Goal: Task Accomplishment & Management: Complete application form

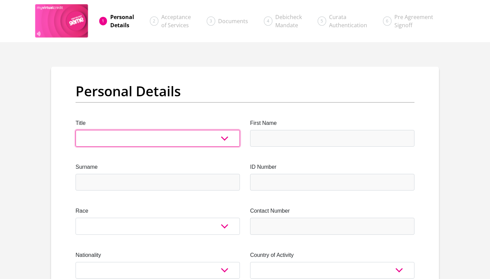
click at [222, 137] on select "Mr Ms Mrs Dr [PERSON_NAME]" at bounding box center [157, 138] width 164 height 17
select select "Ms"
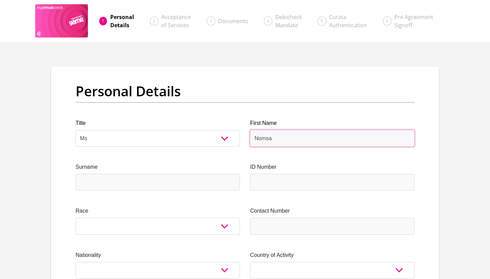
type input "Nomsa"
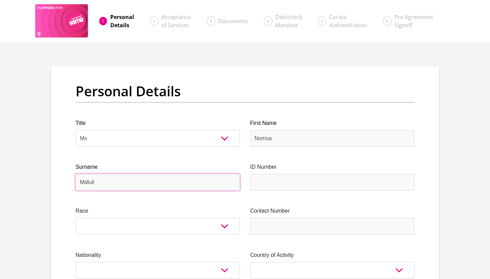
type input "Mdluli"
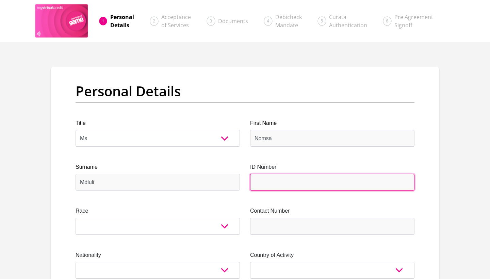
click at [332, 182] on input "ID Number" at bounding box center [332, 182] width 164 height 17
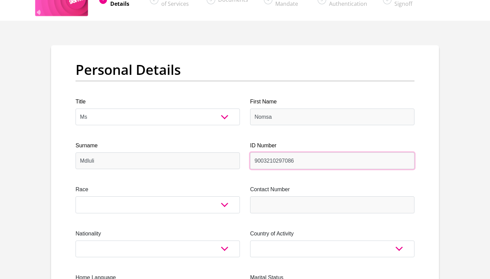
scroll to position [29, 0]
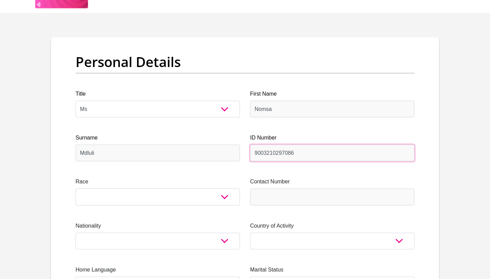
type input "9003210297086"
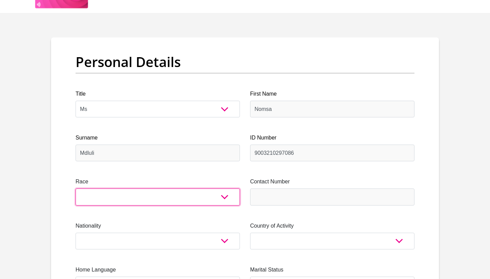
select select "1"
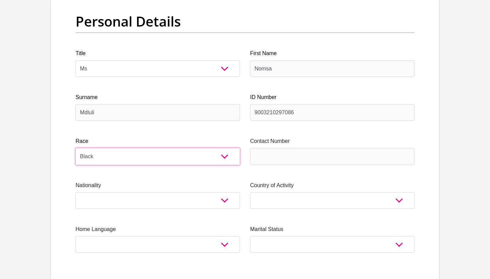
scroll to position [71, 0]
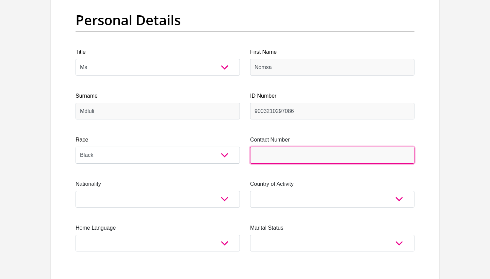
click at [266, 152] on input "Contact Number" at bounding box center [332, 155] width 164 height 17
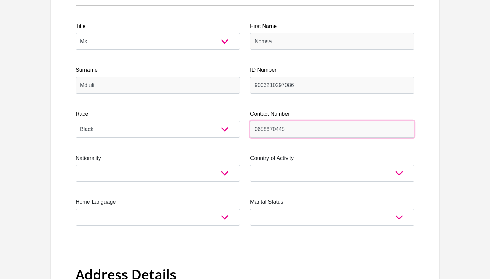
scroll to position [98, 0]
type input "0658870445"
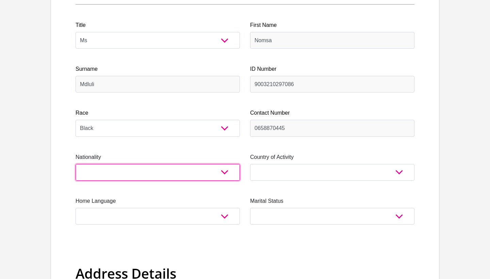
select select "ZAF"
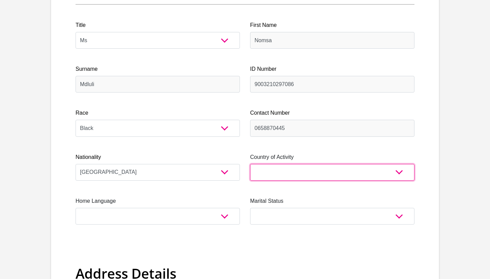
select select "ZAF"
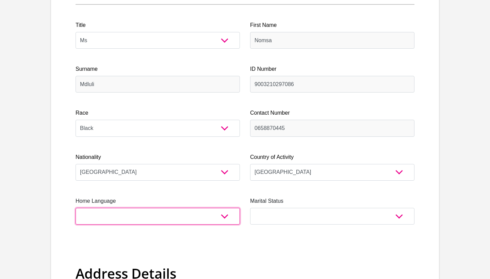
select select "xho"
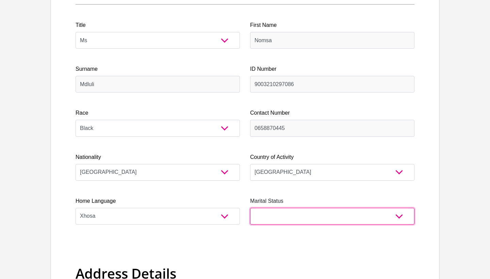
select select "2"
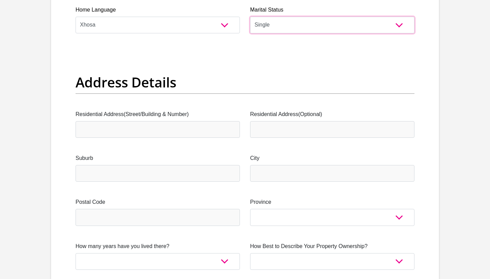
scroll to position [298, 0]
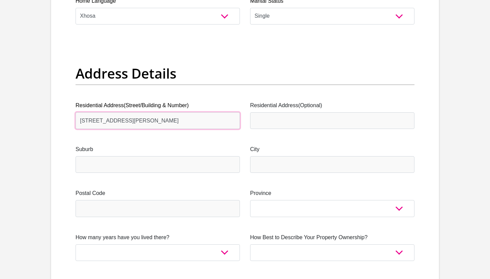
type input "569A Vincent Road, Zone 6"
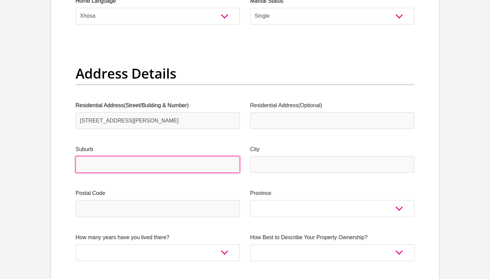
click at [187, 163] on input "Suburb" at bounding box center [157, 164] width 164 height 17
type input "Meadowlands"
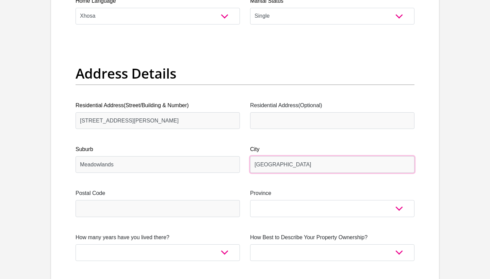
click at [276, 165] on input "Johannesburg" at bounding box center [332, 164] width 164 height 17
type input "Johannessburg"
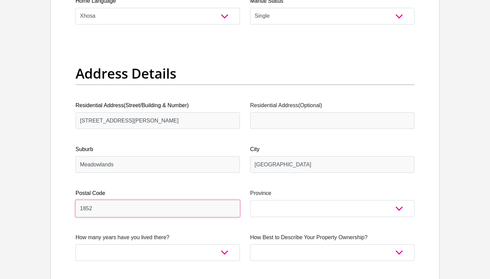
type input "1852"
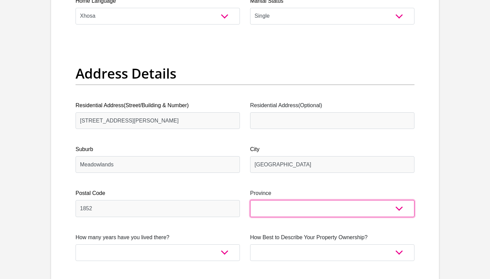
select select "Gauteng"
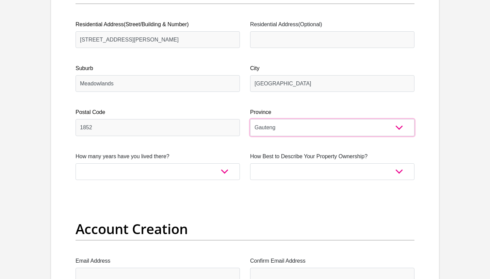
scroll to position [380, 0]
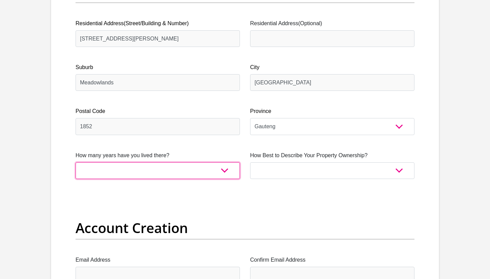
select select "5"
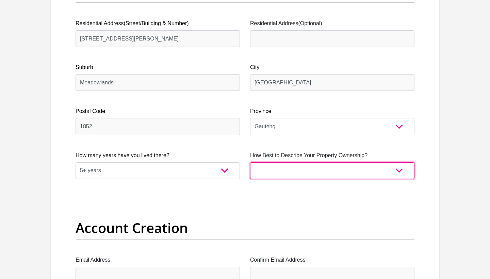
select select "parents"
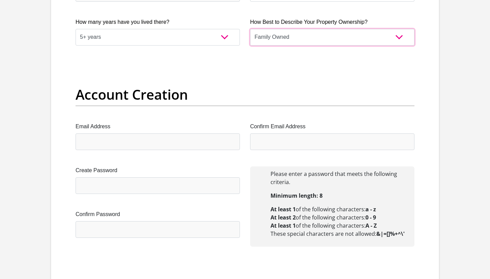
scroll to position [522, 0]
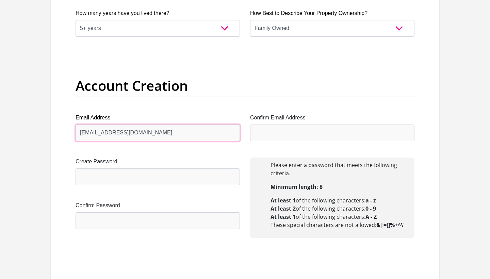
type input "bongiwemdluli02@gmail.com"
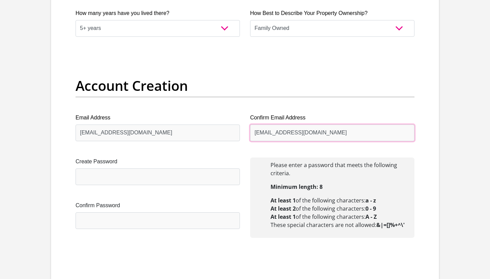
type input "bongiwemdluli02@gmail.com"
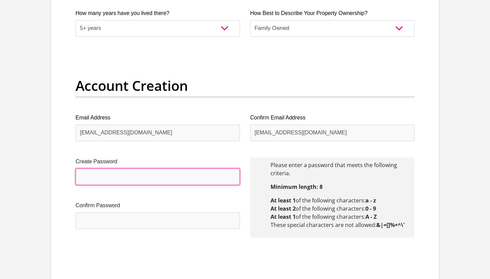
click at [156, 175] on input "Create Password" at bounding box center [157, 176] width 164 height 17
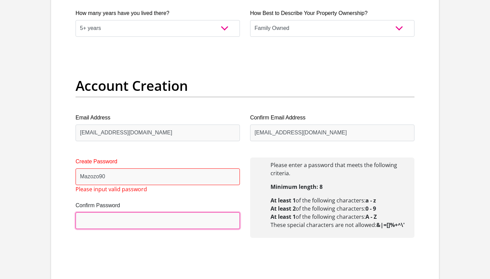
click at [128, 222] on input "Confirm Password" at bounding box center [157, 220] width 164 height 17
click at [128, 221] on input "Confirm Password" at bounding box center [157, 220] width 164 height 17
click at [119, 223] on input "Confirm Password" at bounding box center [157, 220] width 164 height 17
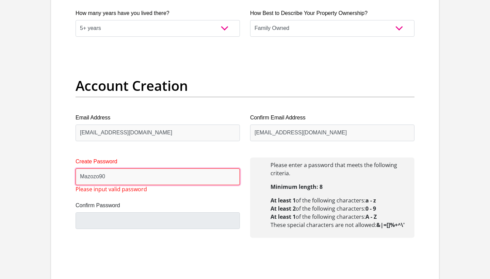
click at [117, 176] on input "Mazozo90" at bounding box center [157, 176] width 164 height 17
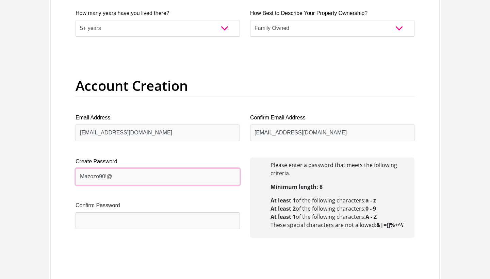
type input "Mazozo90!@"
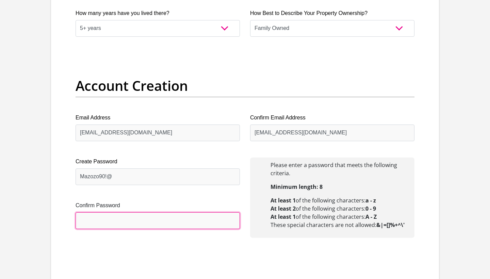
click at [105, 225] on input "Confirm Password" at bounding box center [157, 220] width 164 height 17
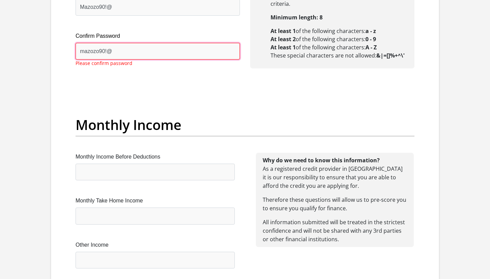
scroll to position [697, 0]
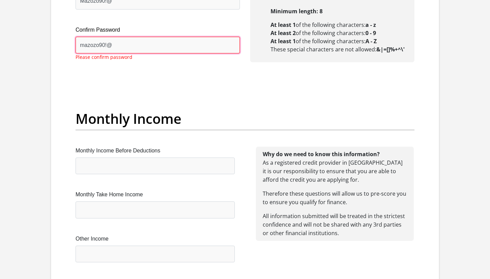
type input "mazozo90!@"
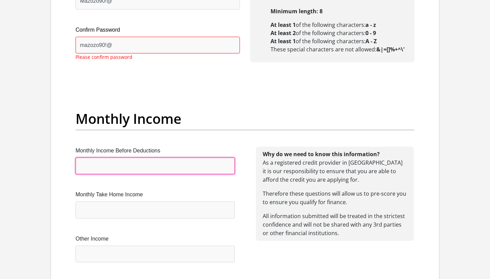
click at [109, 165] on input "Monthly Income Before Deductions" at bounding box center [154, 165] width 159 height 17
type input "21500"
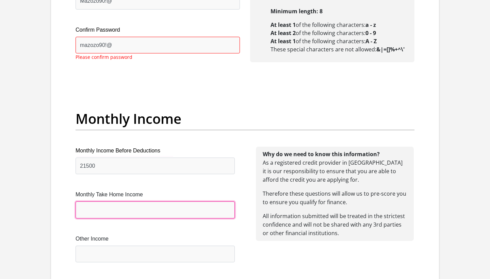
click at [112, 213] on input "Monthly Take Home Income" at bounding box center [154, 209] width 159 height 17
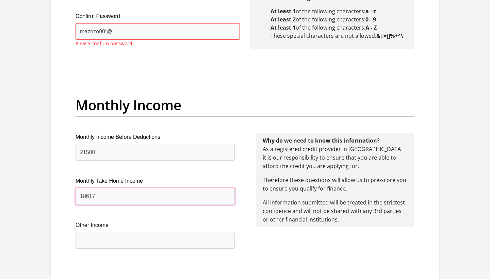
scroll to position [716, 0]
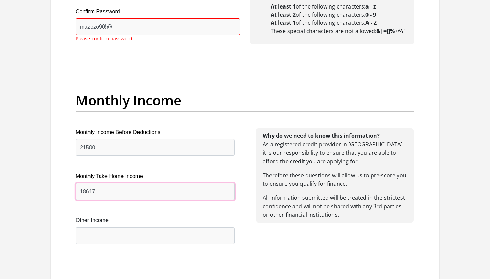
type input "18617"
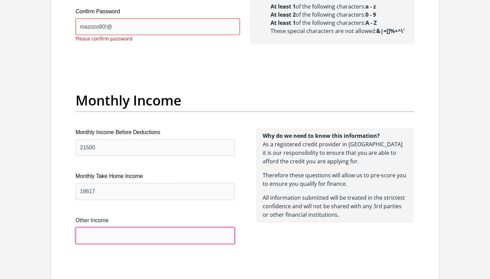
click at [113, 230] on input "Other Income" at bounding box center [154, 235] width 159 height 17
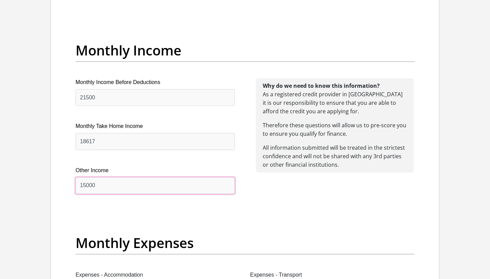
scroll to position [766, 0]
type input "15000"
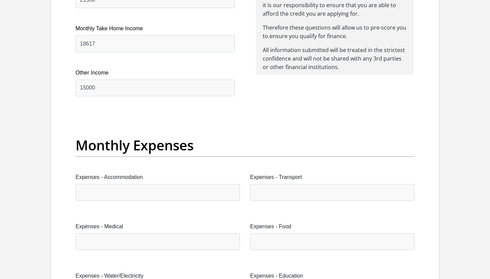
scroll to position [865, 0]
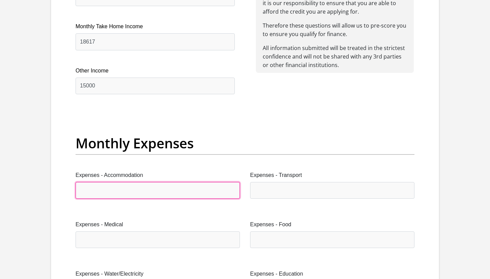
click at [171, 193] on input "Expenses - Accommodation" at bounding box center [157, 190] width 164 height 17
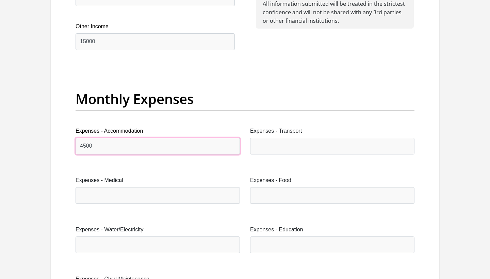
scroll to position [918, 0]
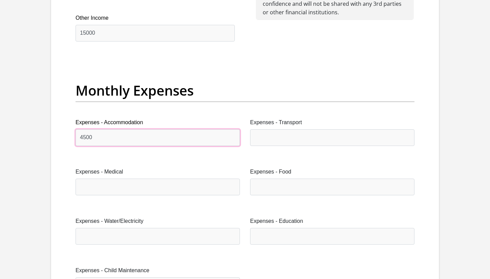
type input "4500"
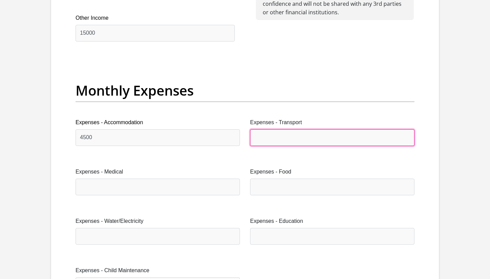
click at [261, 136] on input "Expenses - Transport" at bounding box center [332, 137] width 164 height 17
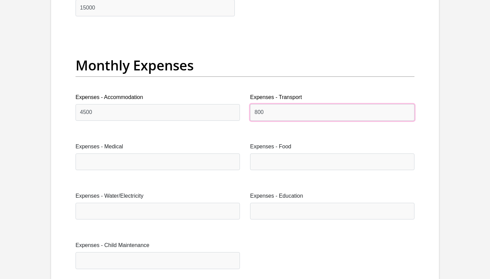
scroll to position [948, 0]
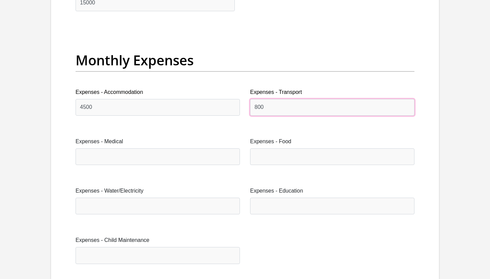
type input "800"
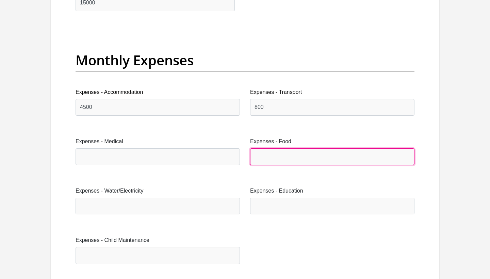
click at [285, 153] on input "Expenses - Food" at bounding box center [332, 156] width 164 height 17
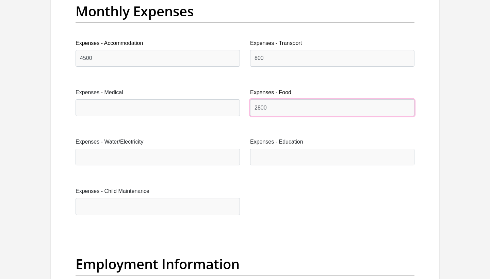
scroll to position [1001, 0]
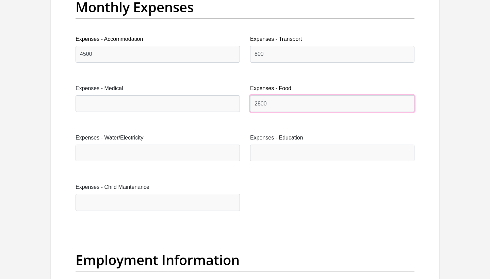
type input "2800"
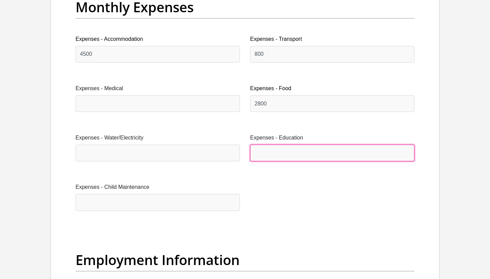
click at [266, 155] on input "Expenses - Education" at bounding box center [332, 153] width 164 height 17
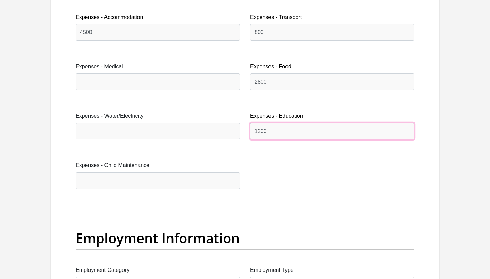
scroll to position [1029, 0]
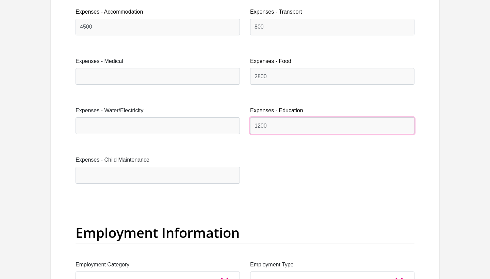
type input "1200"
click at [251, 162] on div "Title Mr Ms Mrs Dr Other First Name Nomsa Surname Mdluli ID Number 900321029708…" at bounding box center [244, 200] width 349 height 2221
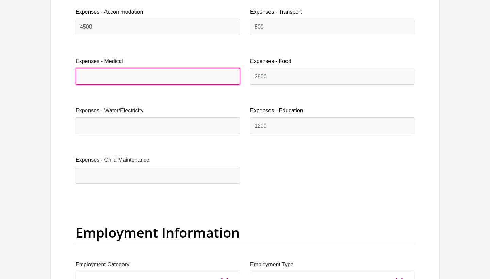
click at [191, 80] on input "Expenses - Medical" at bounding box center [157, 76] width 164 height 17
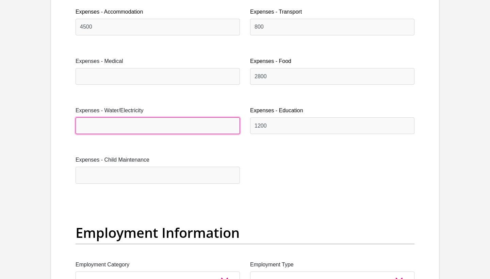
click at [184, 120] on input "Expenses - Water/Electricity" at bounding box center [157, 125] width 164 height 17
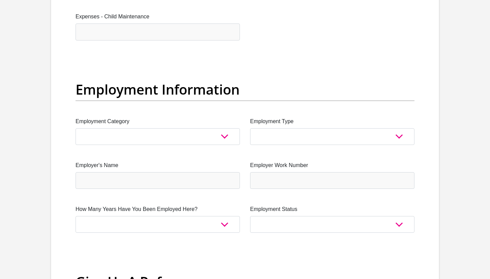
scroll to position [1181, 0]
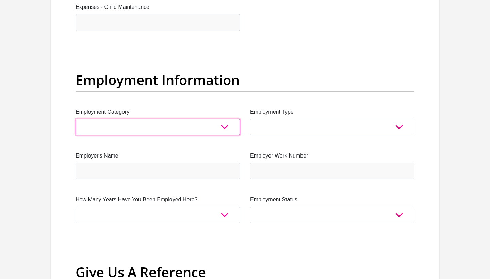
select select "73"
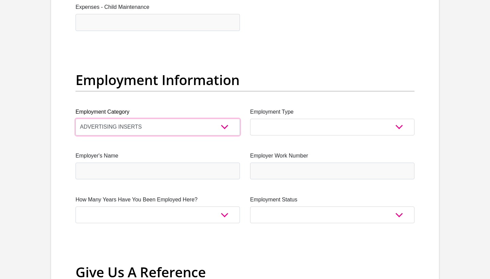
click at [308, 78] on div "Title Mr Ms Mrs Dr Other First Name Nomsa Surname Mdluli ID Number 900321029708…" at bounding box center [244, 48] width 349 height 2221
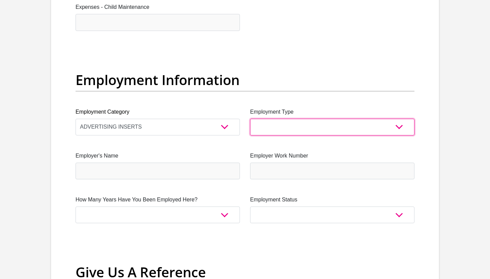
select select "Semi-Professional Worker"
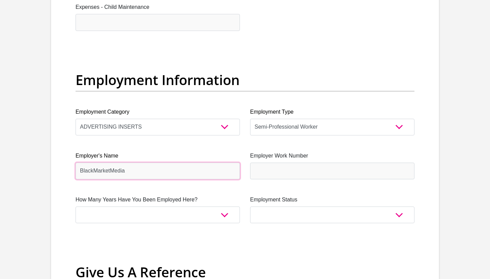
click at [233, 171] on input "BlackMarketMedia" at bounding box center [157, 171] width 164 height 17
click at [199, 168] on input "BlackMarketMedia" at bounding box center [157, 171] width 164 height 17
type input "BlackMarketMedia"
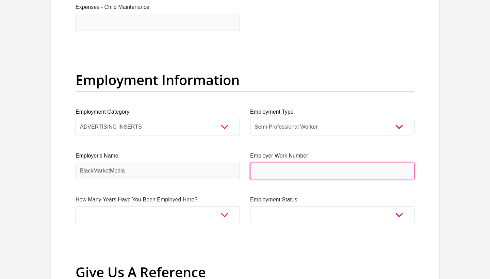
click at [331, 172] on input "Employer Work Number" at bounding box center [332, 171] width 164 height 17
type input "0110241982"
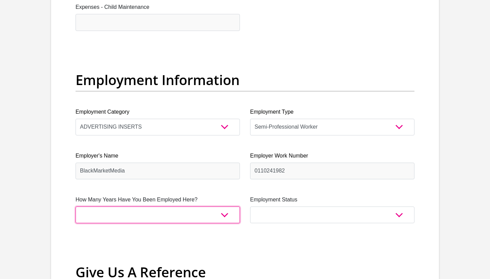
select select "48"
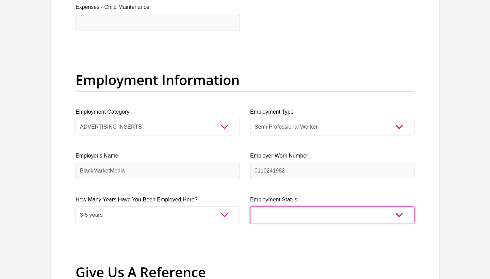
select select "1"
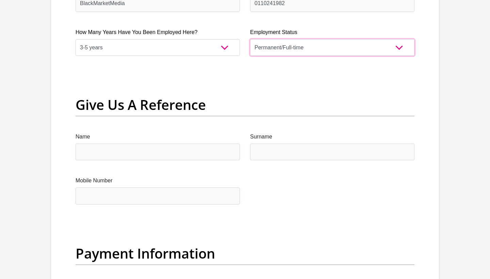
scroll to position [1364, 0]
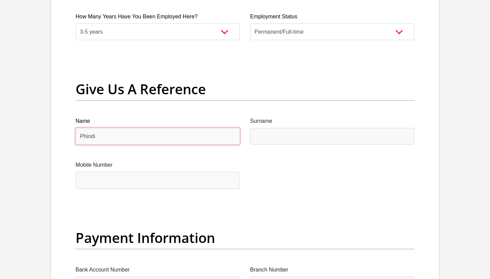
type input "Phindi"
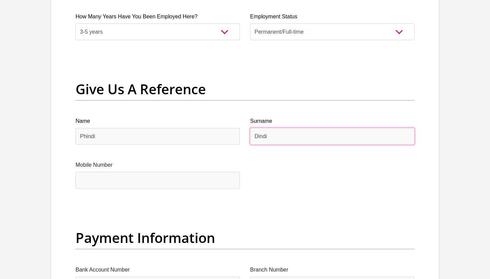
type input "Dindi"
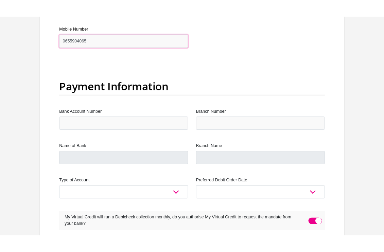
scroll to position [1520, 0]
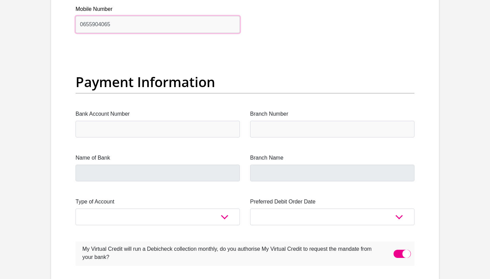
type input "0655904065"
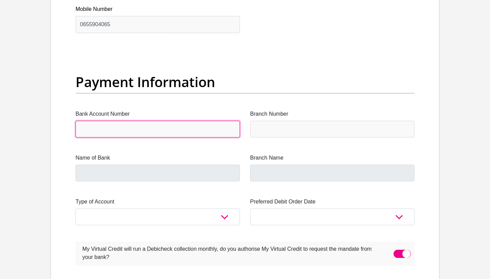
click at [149, 126] on input "Bank Account Number" at bounding box center [157, 129] width 164 height 17
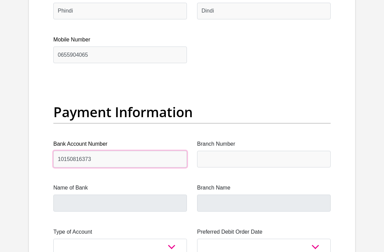
type input "10150816373"
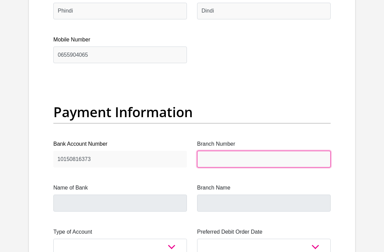
click at [234, 168] on input "Branch Number" at bounding box center [264, 159] width 134 height 17
type input "051001"
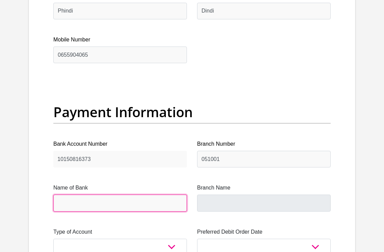
click at [172, 211] on input "Name of Bank" at bounding box center [120, 203] width 134 height 17
type input "STANDARD BANK"
type input "STANDARD BANK SOUTH AFRICA"
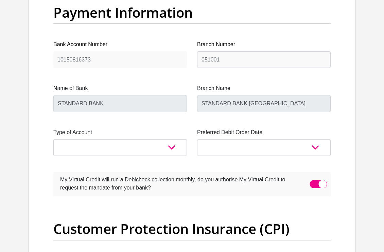
scroll to position [1623, 0]
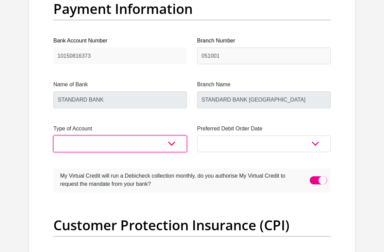
select select "CUR"
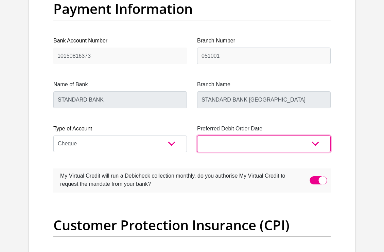
select select "27"
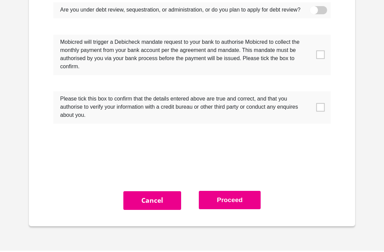
scroll to position [2241, 0]
click at [323, 60] on span at bounding box center [321, 55] width 9 height 9
click at [310, 36] on input "checkbox" at bounding box center [310, 36] width 0 height 0
click at [322, 112] on span at bounding box center [321, 108] width 9 height 9
click at [310, 93] on input "checkbox" at bounding box center [310, 93] width 0 height 0
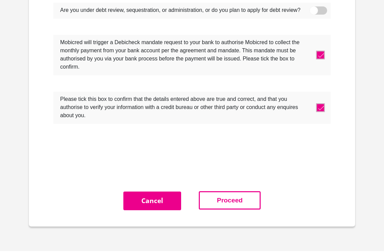
click at [206, 210] on button "Proceed" at bounding box center [230, 200] width 62 height 19
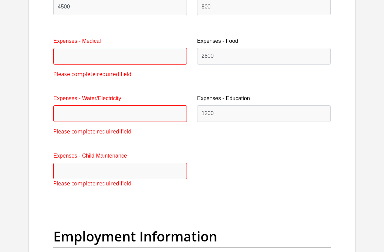
scroll to position [1071, 0]
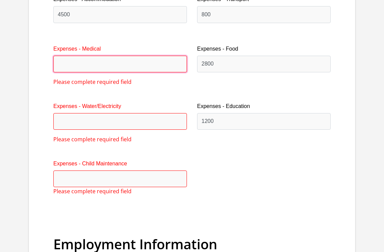
click at [82, 72] on input "Expenses - Medical" at bounding box center [120, 64] width 134 height 17
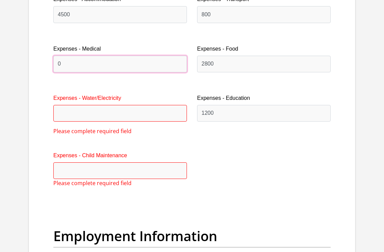
type input "0"
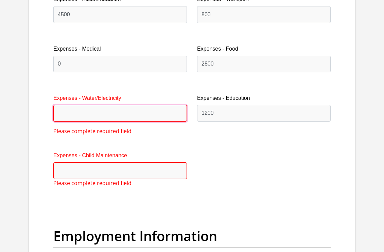
click at [80, 122] on input "Expenses - Water/Electricity" at bounding box center [120, 113] width 134 height 17
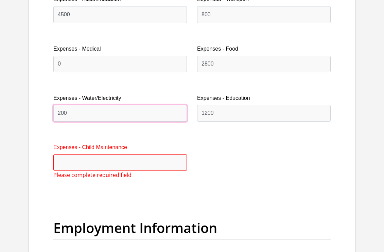
type input "200"
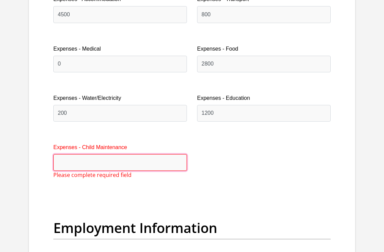
click at [65, 171] on input "Expenses - Child Maintenance" at bounding box center [120, 162] width 134 height 17
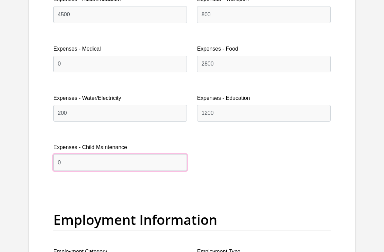
type input "0"
click at [102, 214] on div "Title Mr Ms Mrs Dr Other First Name Nomsa Surname Mdluli ID Number 900321029708…" at bounding box center [192, 207] width 288 height 2259
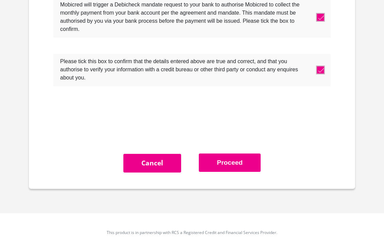
scroll to position [2311, 0]
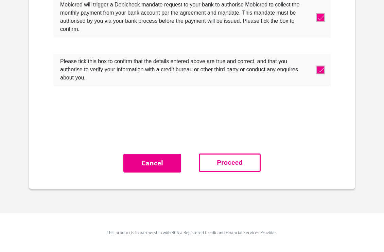
click at [240, 156] on button "Proceed" at bounding box center [230, 163] width 62 height 19
click at [240, 157] on button "Proceed" at bounding box center [230, 163] width 62 height 19
click at [237, 161] on button "Proceed" at bounding box center [230, 163] width 62 height 19
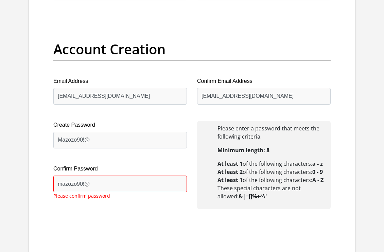
scroll to position [583, 0]
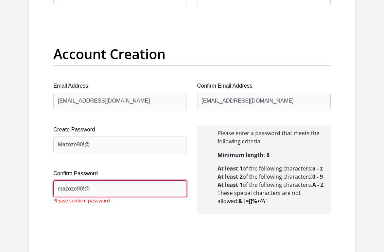
click at [148, 184] on input "mazozo90!@" at bounding box center [120, 189] width 134 height 17
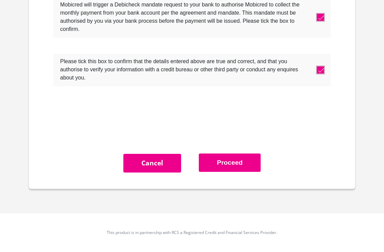
scroll to position [2311, 0]
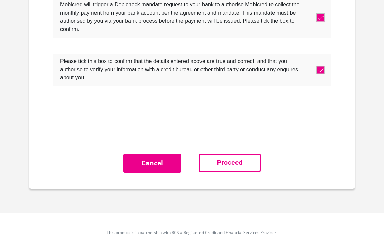
type input "Mazozo90!@"
click at [217, 166] on button "Proceed" at bounding box center [230, 163] width 62 height 19
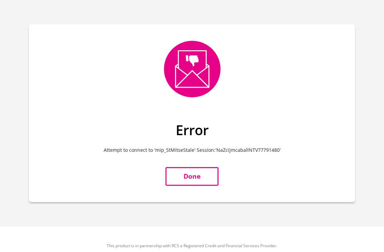
click at [205, 173] on link "Done" at bounding box center [192, 176] width 53 height 19
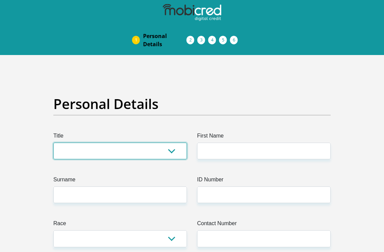
select select "Ms"
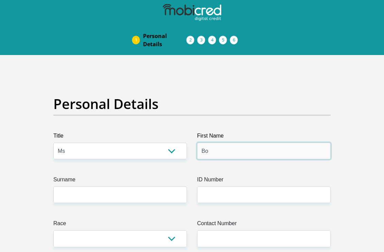
type input "B"
type input "Nomsa"
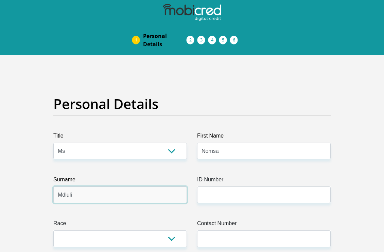
type input "Mdluli"
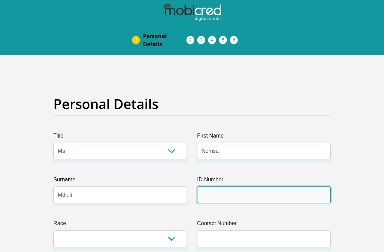
click at [253, 198] on input "ID Number" at bounding box center [264, 195] width 134 height 17
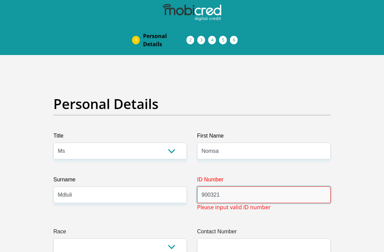
type input "9003210297086"
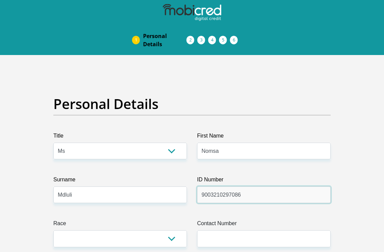
click at [251, 198] on input "9003210297086" at bounding box center [264, 195] width 134 height 17
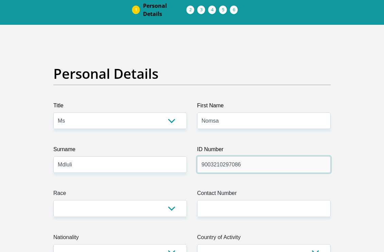
scroll to position [39, 0]
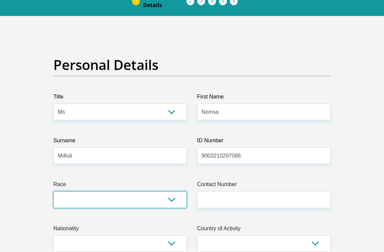
select select "1"
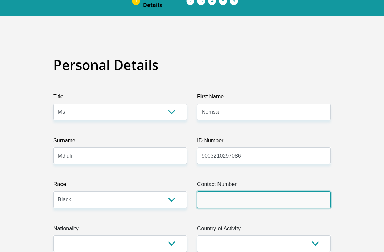
click at [219, 195] on input "Contact Number" at bounding box center [264, 199] width 134 height 17
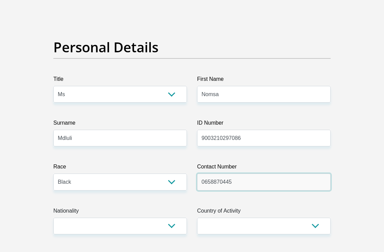
scroll to position [72, 0]
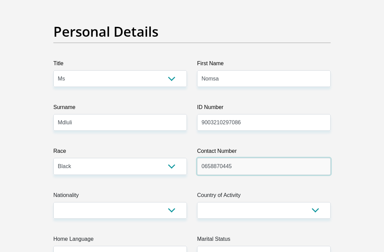
type input "0658870445"
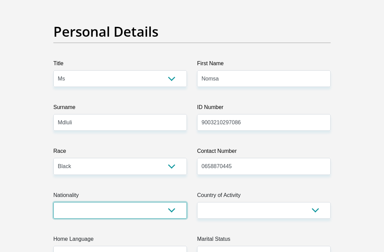
select select "ZAF"
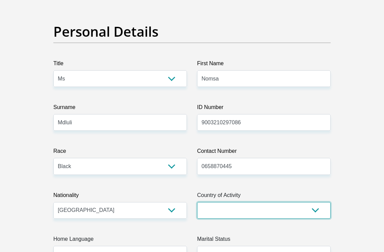
select select "ZAF"
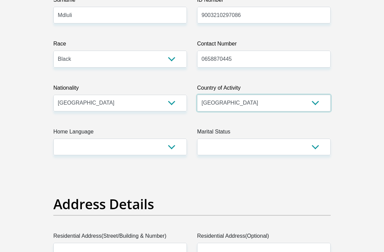
scroll to position [188, 0]
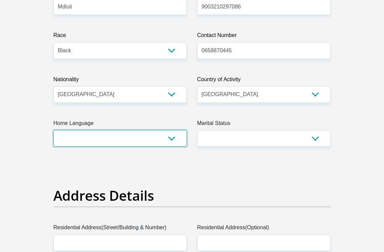
select select "xho"
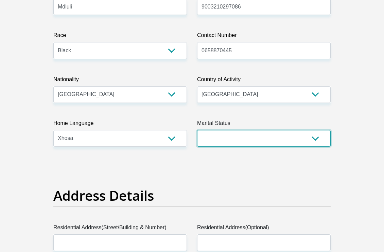
select select "2"
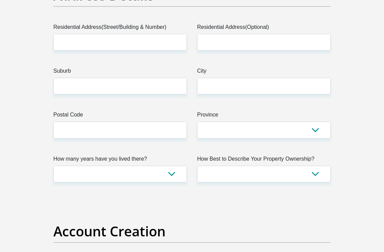
scroll to position [388, 0]
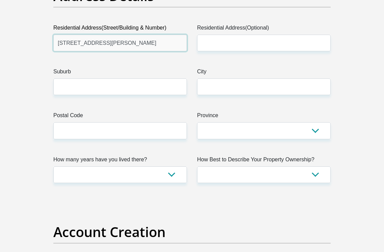
type input "569A Vincent road, Zone 6"
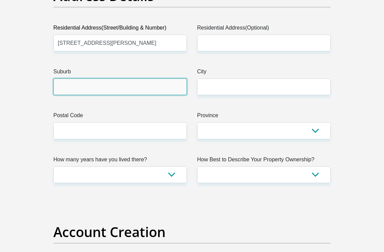
click at [122, 92] on input "Suburb" at bounding box center [120, 87] width 134 height 17
type input "Madowlands"
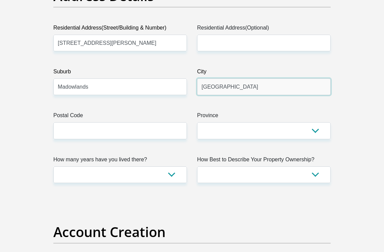
type input "Johannessburg"
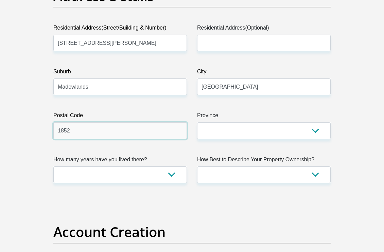
type input "1852"
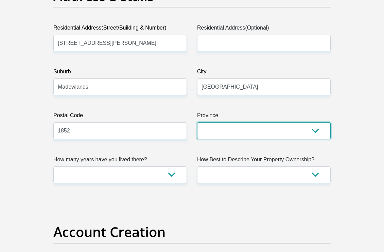
select select "Gauteng"
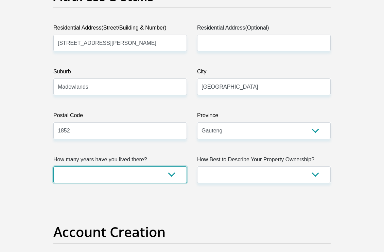
select select "5"
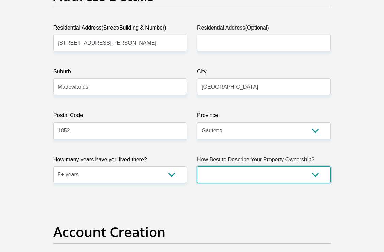
select select "parents"
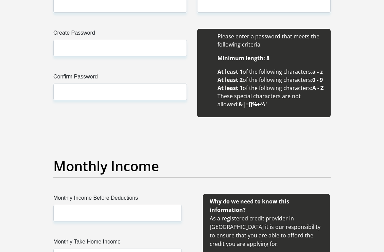
scroll to position [665, 0]
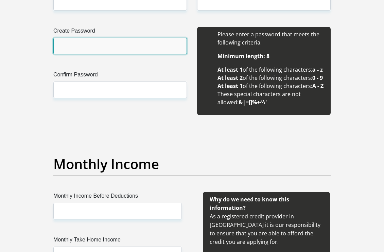
click at [146, 49] on input "Create Password" at bounding box center [120, 46] width 134 height 17
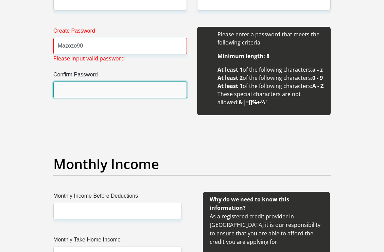
click at [146, 86] on input "Confirm Password" at bounding box center [120, 90] width 134 height 17
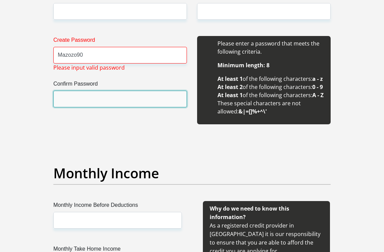
scroll to position [650, 0]
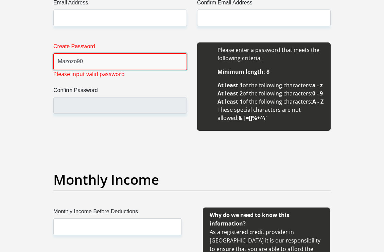
click at [96, 62] on input "Mazozo90" at bounding box center [120, 61] width 134 height 17
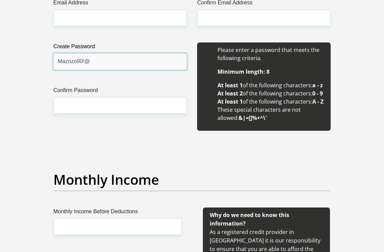
type input "Mazozo90!@"
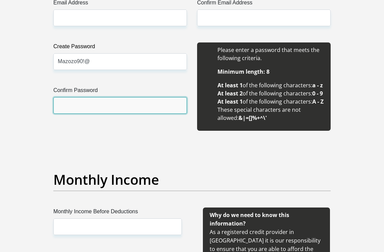
click at [105, 104] on input "Confirm Password" at bounding box center [120, 105] width 134 height 17
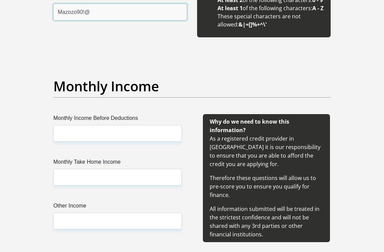
scroll to position [751, 0]
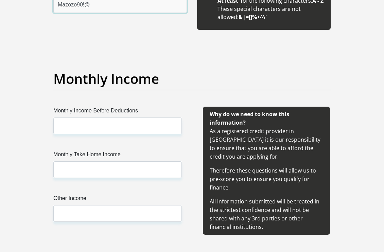
type input "Mazozo90!@"
click at [131, 134] on input "Monthly Income Before Deductions" at bounding box center [117, 126] width 129 height 17
type input "21500"
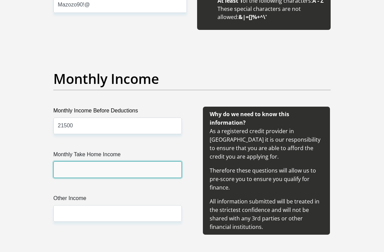
click at [129, 178] on input "Monthly Take Home Income" at bounding box center [117, 170] width 129 height 17
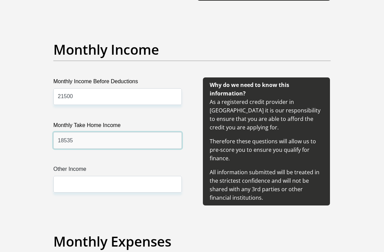
scroll to position [785, 0]
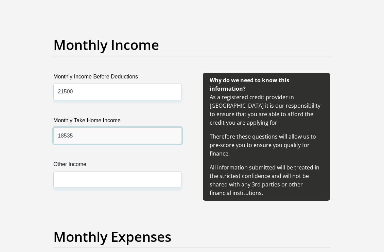
type input "18535"
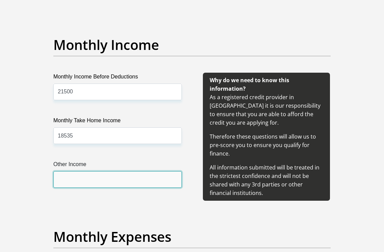
click at [100, 188] on input "Other Income" at bounding box center [117, 179] width 129 height 17
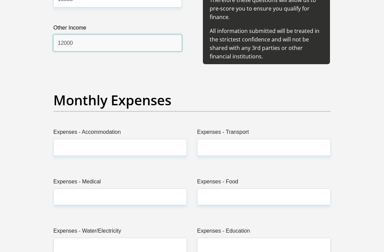
scroll to position [936, 0]
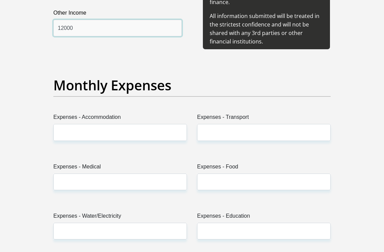
type input "12000"
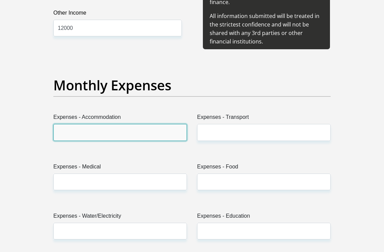
click at [74, 141] on input "Expenses - Accommodation" at bounding box center [120, 132] width 134 height 17
type input "4500"
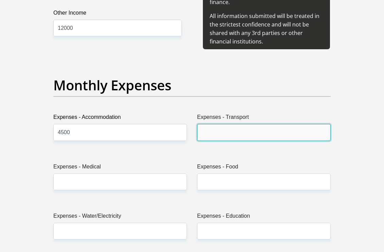
click at [230, 141] on input "Expenses - Transport" at bounding box center [264, 132] width 134 height 17
drag, startPoint x: 230, startPoint y: 149, endPoint x: 230, endPoint y: 142, distance: 6.5
click at [230, 141] on div "Expenses - Transport" at bounding box center [264, 127] width 134 height 28
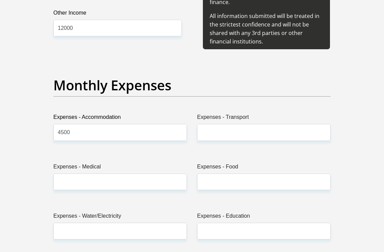
click at [227, 113] on div "Monthly Expenses" at bounding box center [192, 95] width 288 height 36
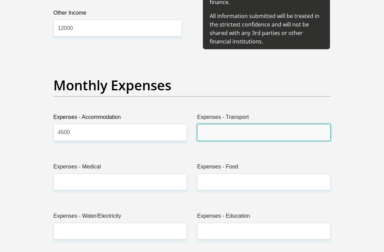
click at [223, 141] on input "Expenses - Transport" at bounding box center [264, 132] width 134 height 17
type input "800"
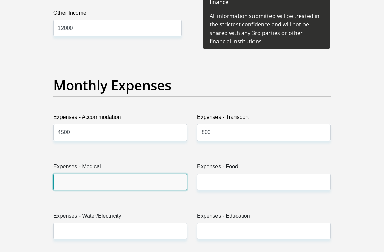
click at [137, 190] on input "Expenses - Medical" at bounding box center [120, 182] width 134 height 17
type input "0"
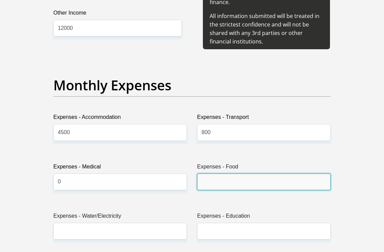
click at [225, 190] on input "Expenses - Food" at bounding box center [264, 182] width 134 height 17
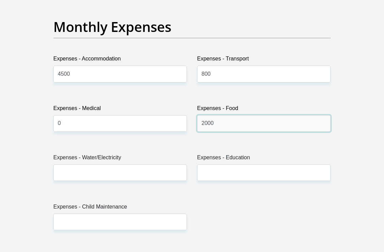
scroll to position [1007, 0]
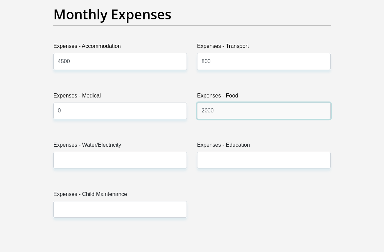
type input "2000"
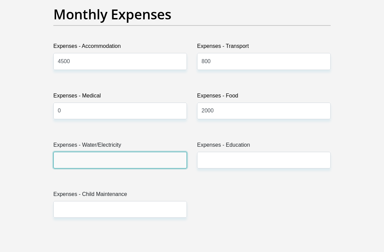
click at [175, 169] on input "Expenses - Water/Electricity" at bounding box center [120, 160] width 134 height 17
type input "0"
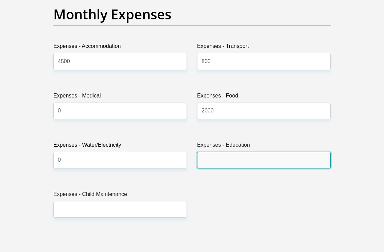
click at [218, 169] on input "Expenses - Education" at bounding box center [264, 160] width 134 height 17
type input "0"
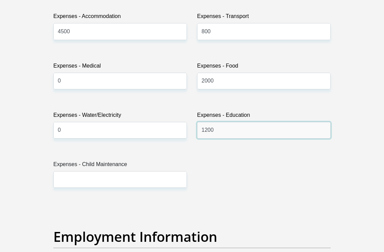
scroll to position [1038, 0]
type input "1200"
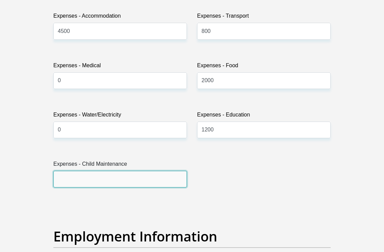
click at [171, 188] on input "Expenses - Child Maintenance" at bounding box center [120, 179] width 134 height 17
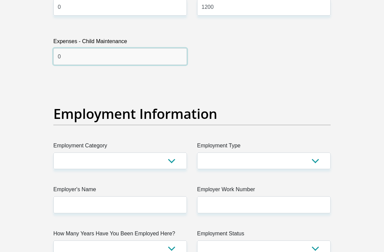
scroll to position [1175, 0]
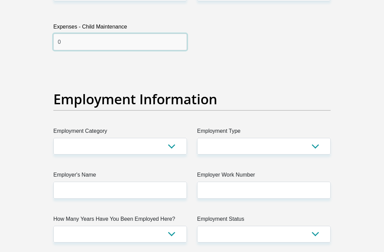
type input "0"
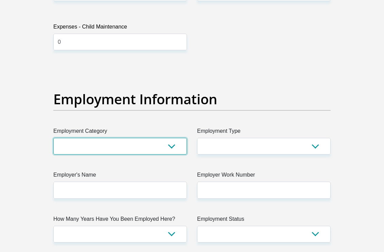
select select "25"
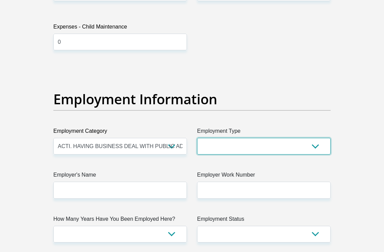
select select "Semi-Professional Worker"
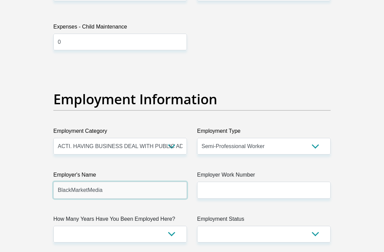
type input "BlackMarketMedia"
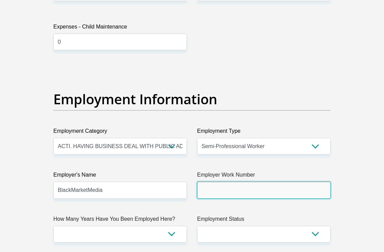
click at [244, 199] on input "Employer Work Number" at bounding box center [264, 190] width 134 height 17
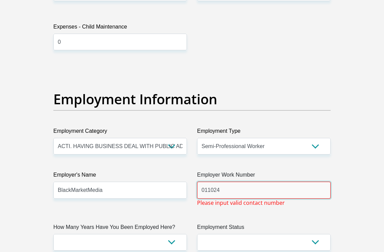
type input "0110241982"
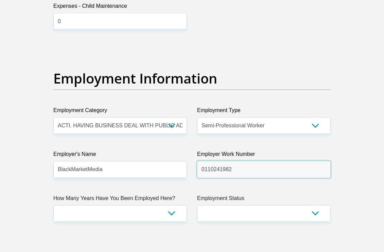
scroll to position [1199, 0]
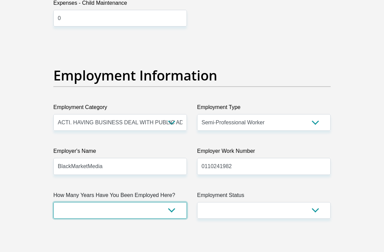
select select "48"
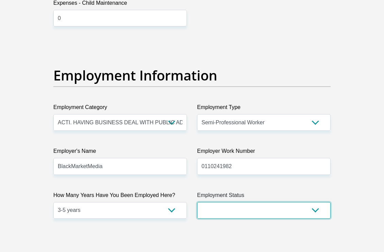
select select "1"
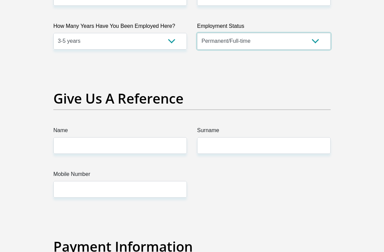
scroll to position [1370, 0]
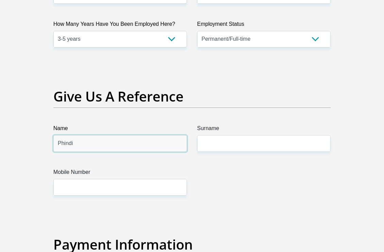
type input "Phindi"
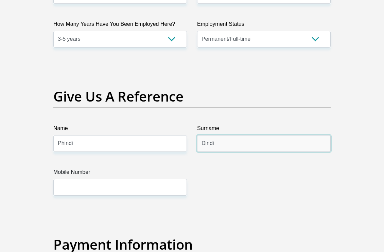
type input "Dindi"
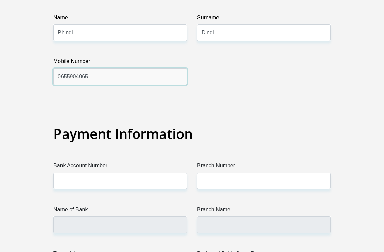
scroll to position [1545, 0]
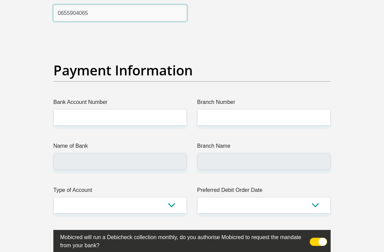
type input "0655904065"
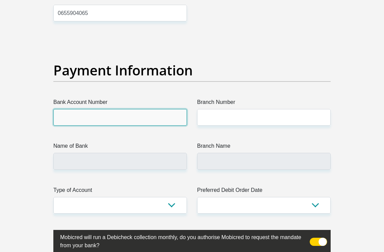
click at [127, 126] on input "Bank Account Number" at bounding box center [120, 117] width 134 height 17
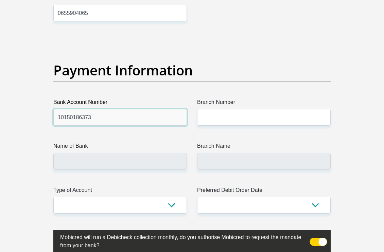
type input "10150186373"
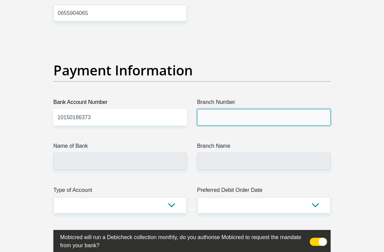
click at [206, 126] on input "Branch Number" at bounding box center [264, 117] width 134 height 17
type input "051001"
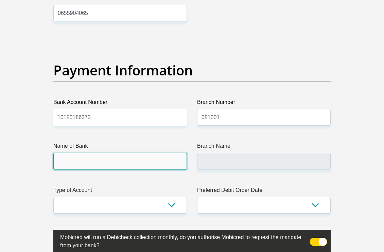
click at [151, 170] on input "Name of Bank" at bounding box center [120, 161] width 134 height 17
type input "STANDARD BANK"
type input "STANDARD BANK SOUTH AFRICA"
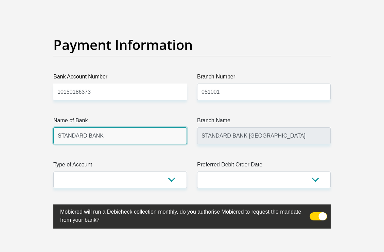
scroll to position [1575, 0]
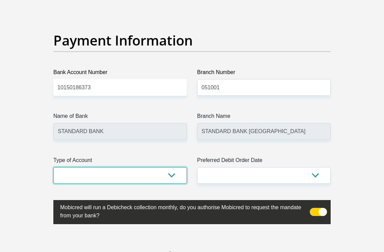
select select "CUR"
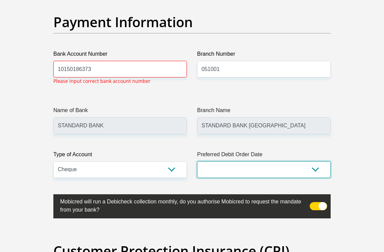
select select "27"
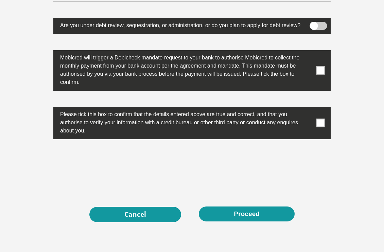
scroll to position [2223, 0]
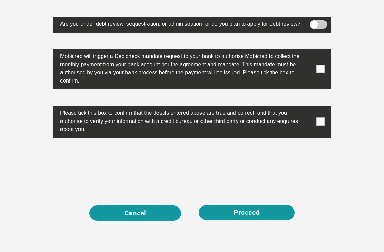
click at [321, 126] on span at bounding box center [321, 122] width 9 height 9
click at [310, 107] on input "checkbox" at bounding box center [310, 107] width 0 height 0
click at [320, 73] on span at bounding box center [321, 69] width 9 height 9
click at [310, 50] on input "checkbox" at bounding box center [310, 50] width 0 height 0
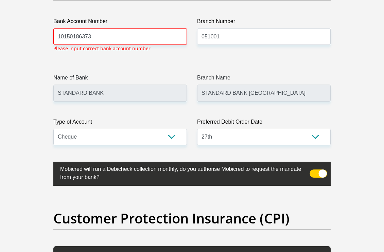
scroll to position [1624, 0]
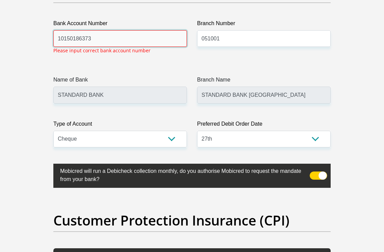
click at [165, 47] on input "10150186373" at bounding box center [120, 38] width 134 height 17
click at [79, 47] on input "10150186373" at bounding box center [120, 38] width 134 height 17
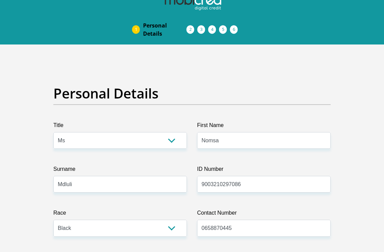
scroll to position [0, 0]
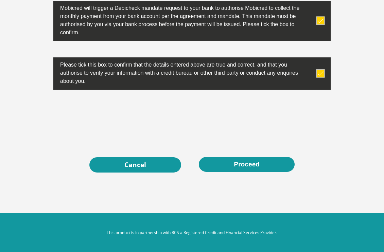
type input "10150816373"
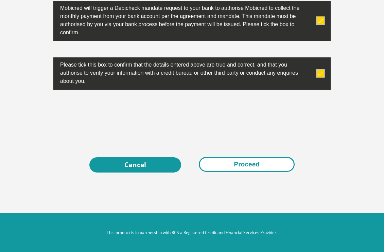
click at [224, 171] on button "Proceed" at bounding box center [247, 164] width 96 height 15
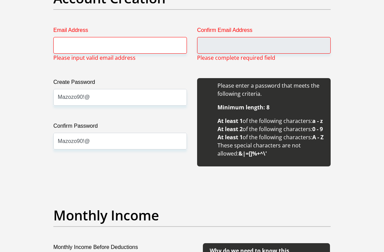
scroll to position [630, 0]
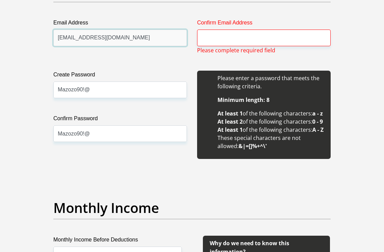
type input "Bongiwemdluli02@gmail.com"
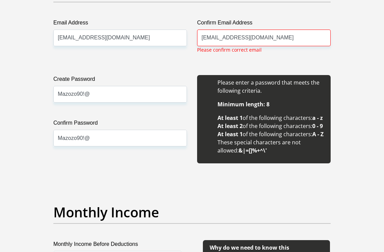
click at [204, 40] on input "bongiwemdluli02@gmail.com" at bounding box center [264, 38] width 134 height 17
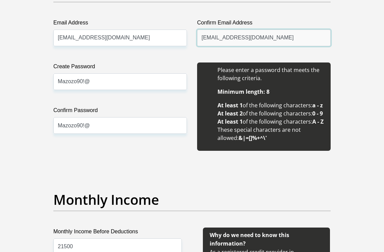
type input "Bongiwemdluli02@gmail.com"
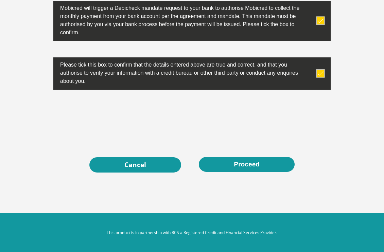
scroll to position [2291, 0]
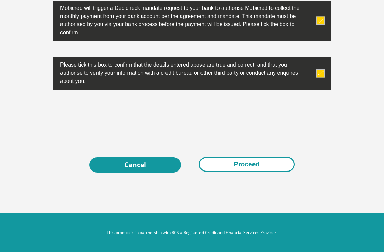
click at [225, 162] on button "Proceed" at bounding box center [247, 164] width 96 height 15
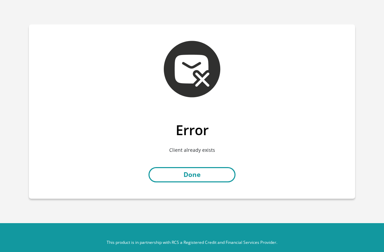
click at [186, 178] on link "Done" at bounding box center [192, 174] width 87 height 15
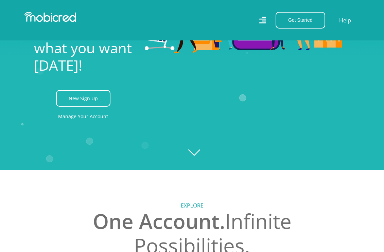
scroll to position [0, 408]
click at [94, 118] on link "Manage Your Account" at bounding box center [83, 116] width 50 height 15
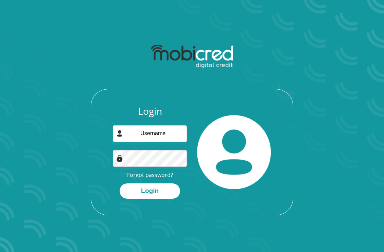
click at [96, 127] on div "Login Forgot password? Login" at bounding box center [192, 160] width 202 height 109
click at [133, 193] on button "Login" at bounding box center [150, 191] width 61 height 15
click at [179, 134] on input "email" at bounding box center [150, 133] width 74 height 17
type input "Bongiwemdluli02@gmail.com"
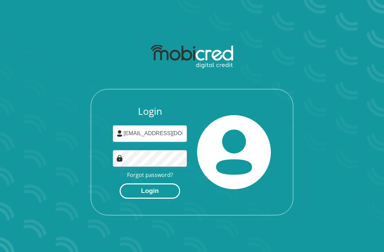
click at [147, 192] on button "Login" at bounding box center [150, 191] width 61 height 15
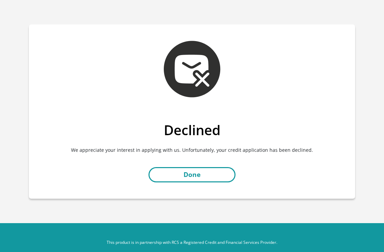
click at [187, 174] on link "Done" at bounding box center [192, 174] width 87 height 15
